Goal: Task Accomplishment & Management: Use online tool/utility

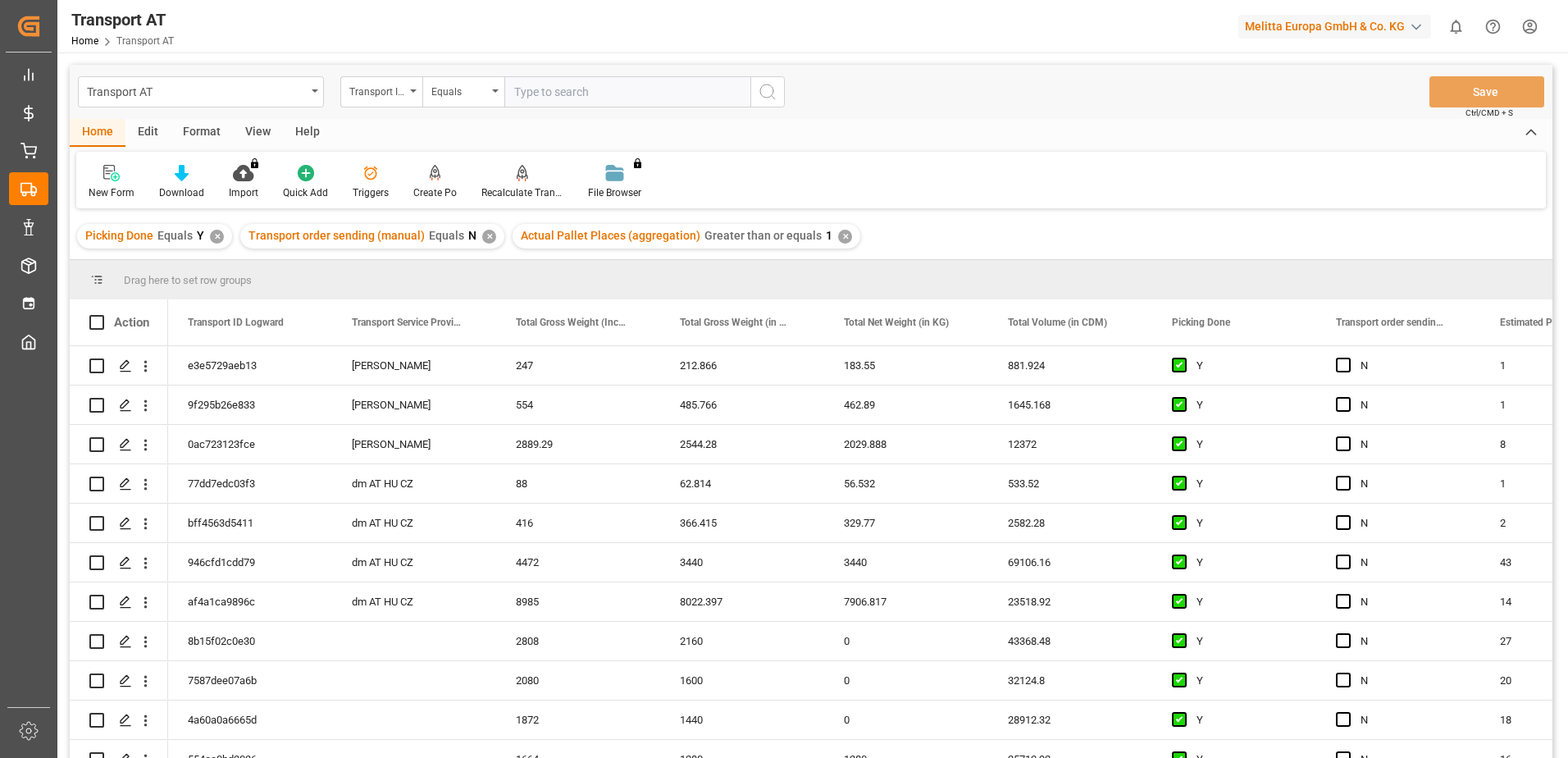
click at [259, 128] on div "View" at bounding box center [257, 133] width 50 height 28
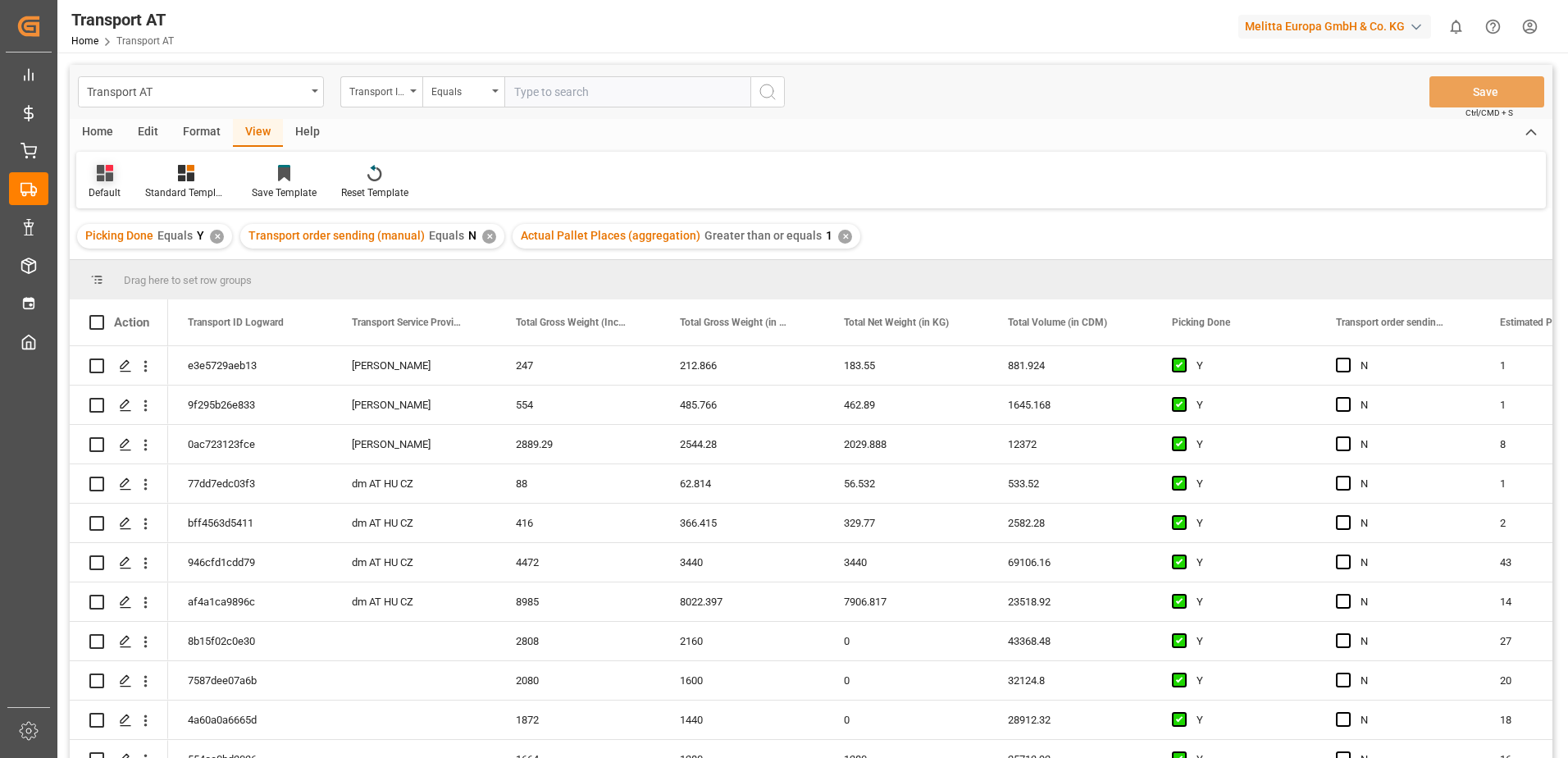
click at [104, 179] on icon at bounding box center [105, 173] width 17 height 17
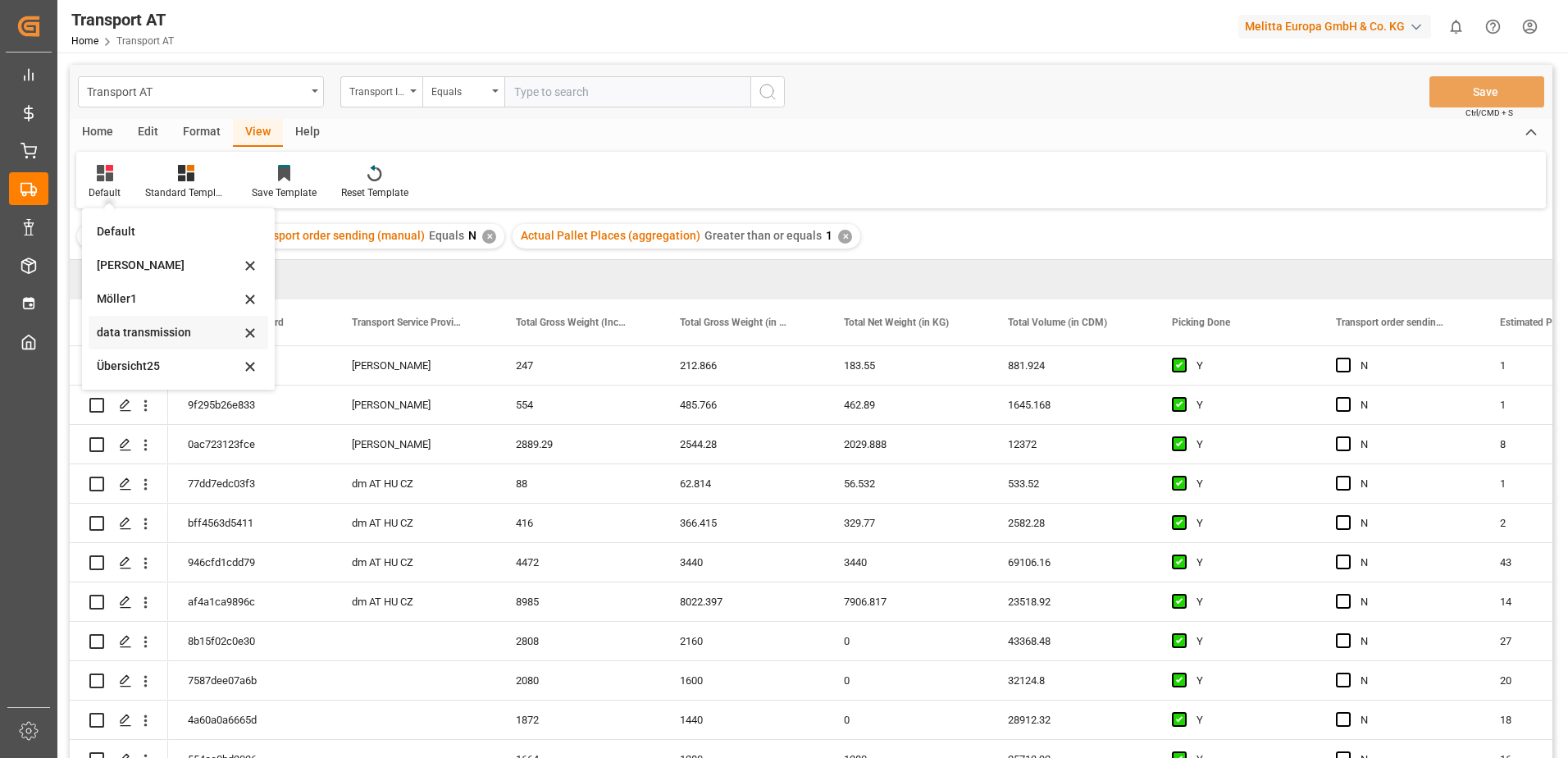
click at [112, 330] on div "data transmission" at bounding box center [168, 333] width 144 height 18
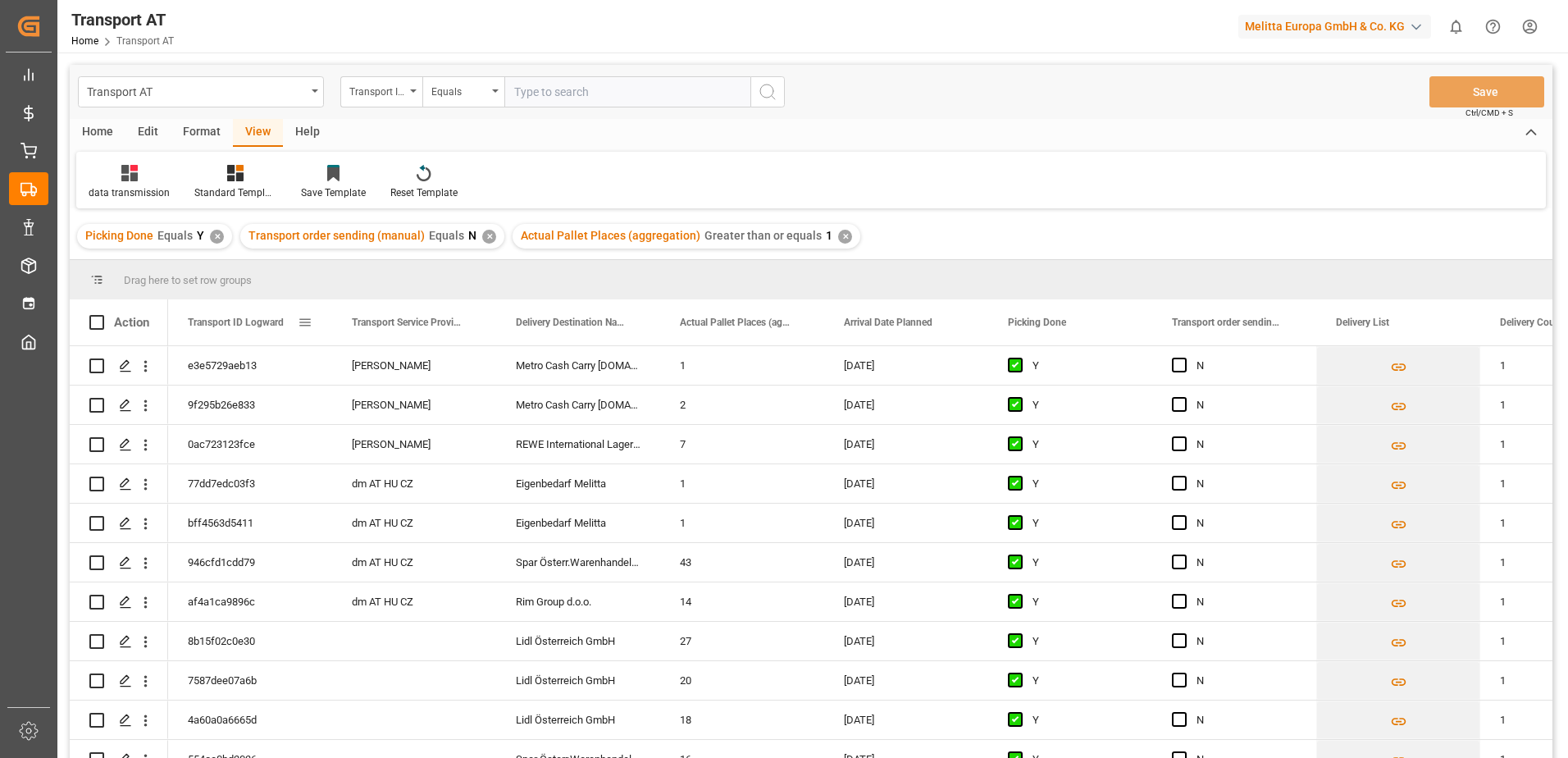
click at [170, 331] on div "Transport ID Logward" at bounding box center [250, 323] width 164 height 46
click at [1182, 364] on span "Press SPACE to select this row." at bounding box center [1179, 365] width 15 height 15
click at [1185, 358] on input "Press SPACE to select this row." at bounding box center [1185, 358] width 0 height 0
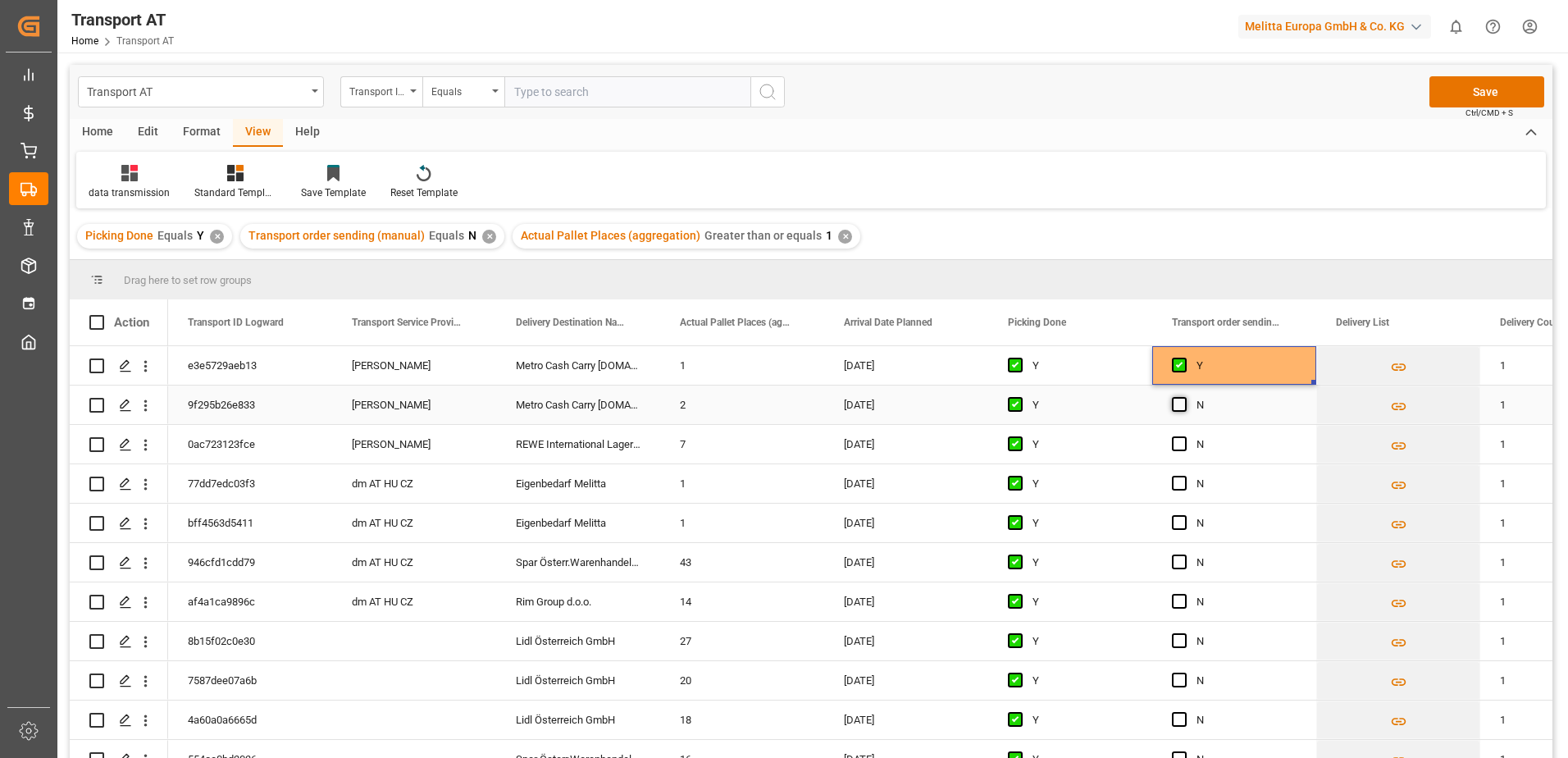
click at [1178, 408] on span "Press SPACE to select this row." at bounding box center [1179, 404] width 15 height 15
click at [1185, 397] on input "Press SPACE to select this row." at bounding box center [1185, 397] width 0 height 0
click at [1177, 446] on span "Press SPACE to select this row." at bounding box center [1179, 443] width 15 height 15
click at [1185, 436] on input "Press SPACE to select this row." at bounding box center [1185, 436] width 0 height 0
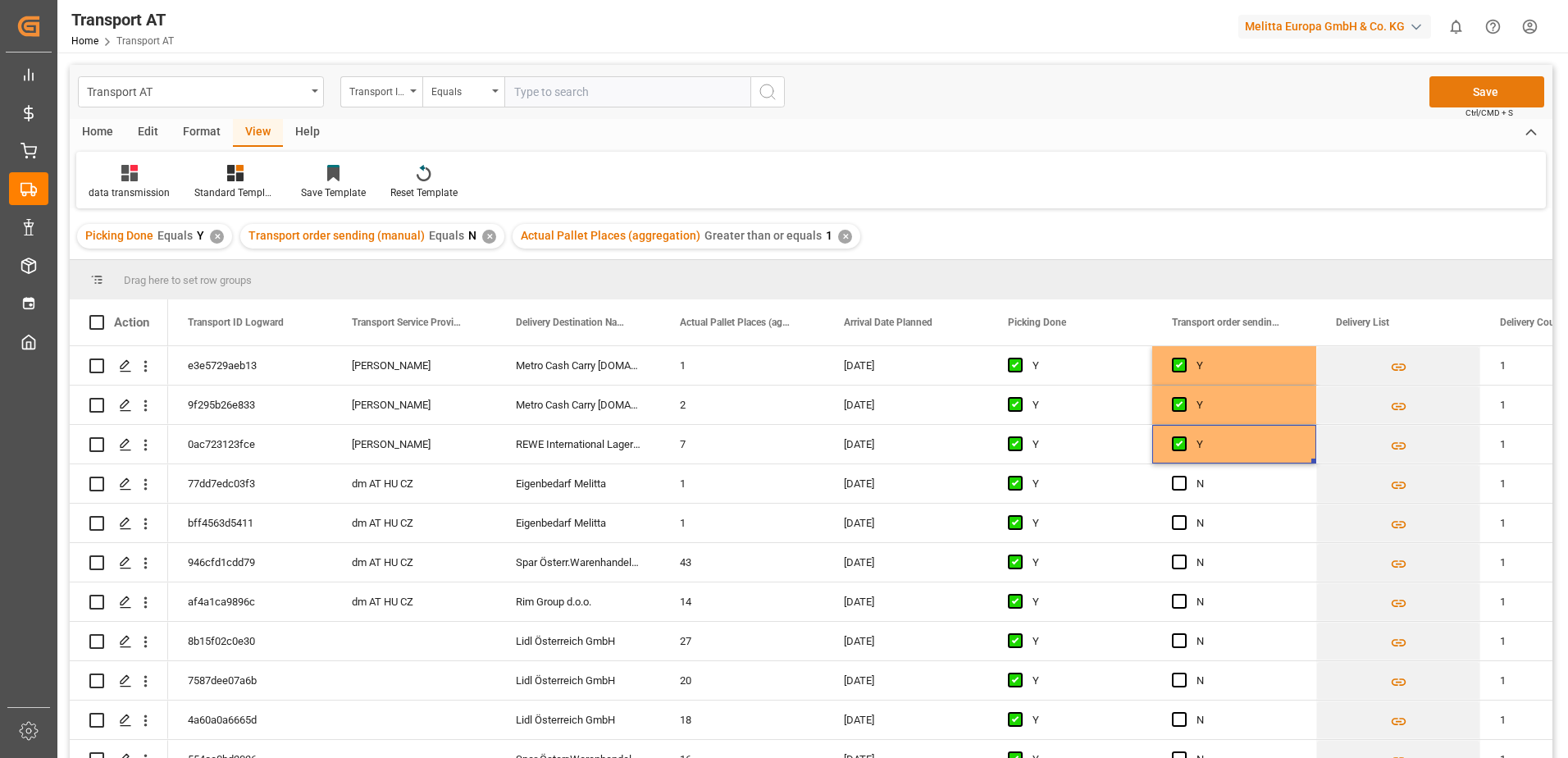
click at [1467, 87] on button "Save" at bounding box center [1487, 92] width 115 height 31
